Goal: Navigation & Orientation: Locate item on page

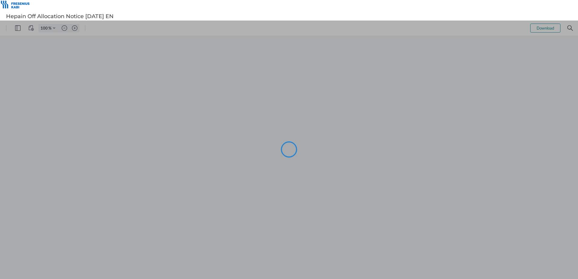
type input "101"
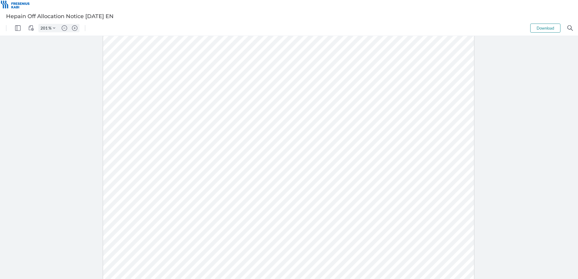
type input "251"
drag, startPoint x: 130, startPoint y: 179, endPoint x: 101, endPoint y: 176, distance: 29.5
click at [101, 176] on div at bounding box center [289, 149] width 464 height 600
click at [115, 180] on div at bounding box center [289, 149] width 464 height 600
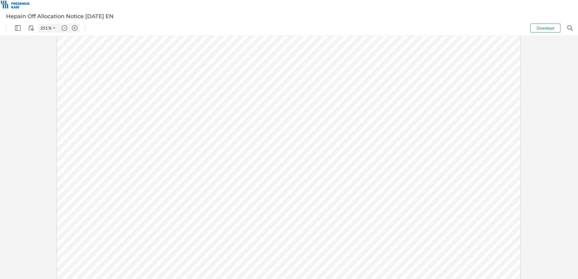
click at [115, 179] on div at bounding box center [289, 149] width 464 height 600
click at [119, 176] on div at bounding box center [289, 149] width 464 height 600
drag, startPoint x: 123, startPoint y: 174, endPoint x: 98, endPoint y: 171, distance: 25.1
click at [98, 171] on div at bounding box center [289, 149] width 464 height 600
click at [100, 176] on div at bounding box center [289, 149] width 464 height 600
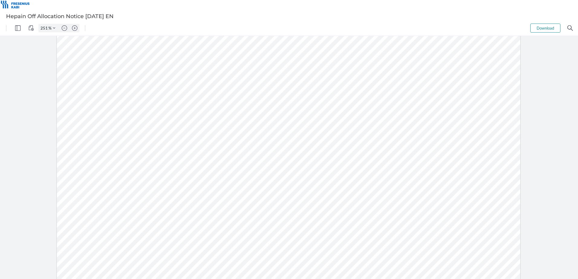
drag, startPoint x: 101, startPoint y: 176, endPoint x: 127, endPoint y: 178, distance: 25.8
click at [128, 176] on div at bounding box center [289, 149] width 464 height 600
drag, startPoint x: 459, startPoint y: 8, endPoint x: 473, endPoint y: 1, distance: 15.8
click at [459, 8] on div at bounding box center [289, 5] width 578 height 10
